Goal: Task Accomplishment & Management: Manage account settings

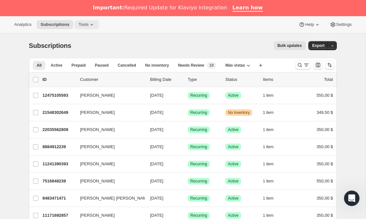
click at [88, 24] on span "Tools" at bounding box center [83, 24] width 10 height 5
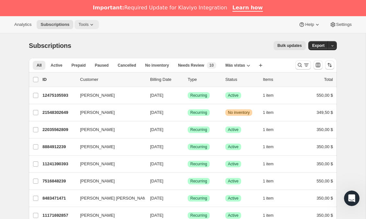
click at [90, 24] on icon at bounding box center [91, 24] width 6 height 6
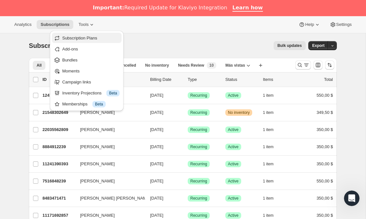
click at [83, 38] on span "Subscription Plans" at bounding box center [79, 38] width 35 height 5
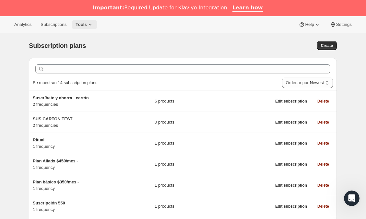
click at [91, 24] on icon at bounding box center [90, 25] width 3 height 2
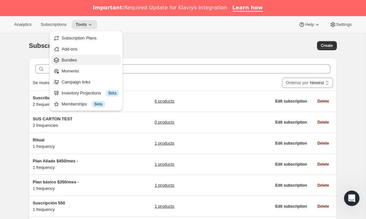
click at [76, 56] on button "Bundles" at bounding box center [86, 60] width 70 height 10
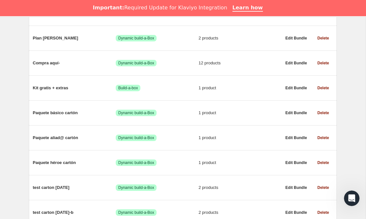
scroll to position [419, 0]
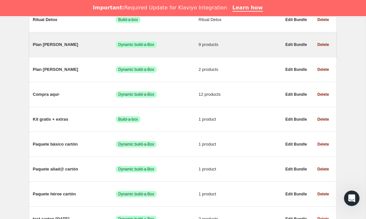
click at [74, 47] on span "Plan [PERSON_NAME]" at bounding box center [74, 44] width 83 height 6
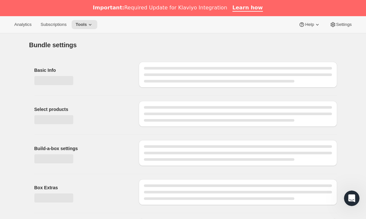
type input "Plan [PERSON_NAME]"
radio input "true"
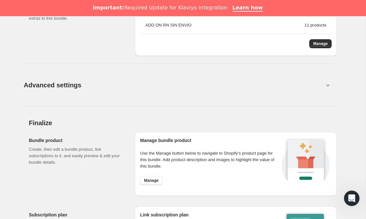
scroll to position [755, 0]
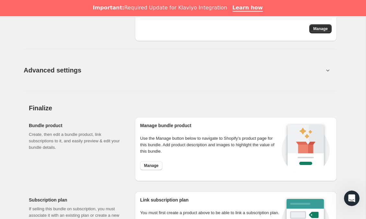
click at [325, 70] on icon at bounding box center [327, 70] width 6 height 6
click at [327, 69] on icon at bounding box center [327, 70] width 6 height 6
click at [323, 76] on button "Advanced settings" at bounding box center [174, 70] width 308 height 25
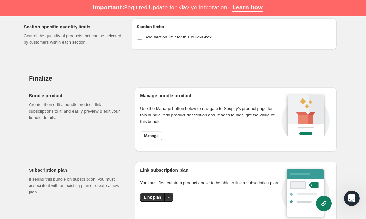
scroll to position [910, 0]
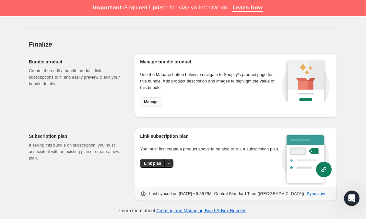
click at [153, 104] on button "Manage" at bounding box center [151, 101] width 22 height 9
